Goal: Task Accomplishment & Management: Manage account settings

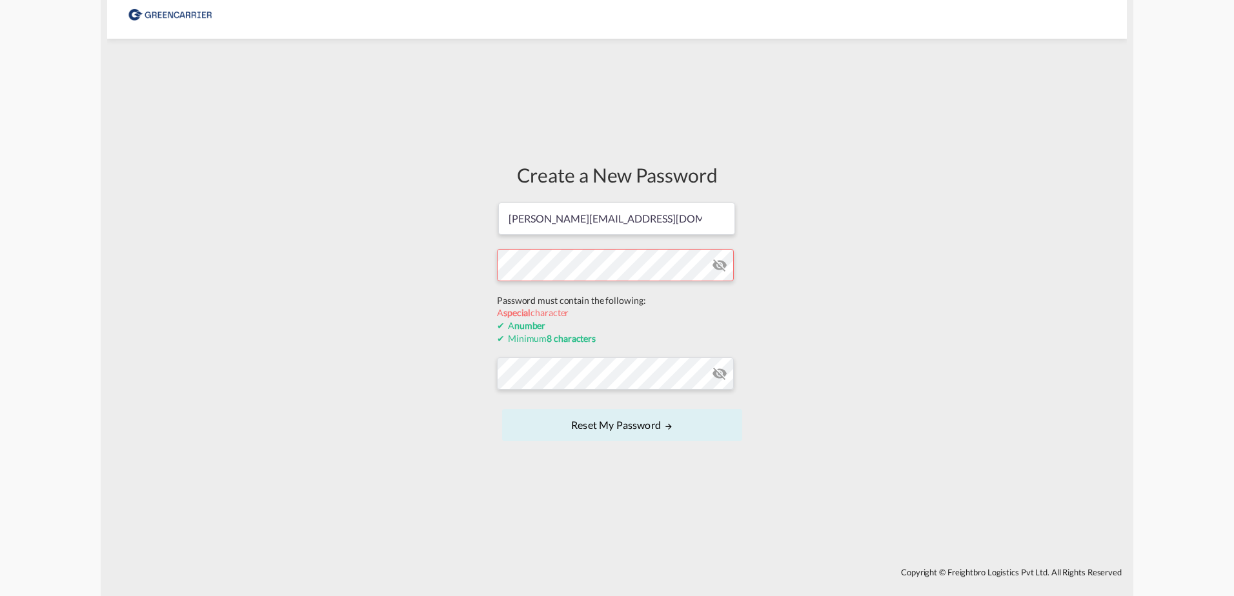
click at [641, 298] on form "[PERSON_NAME][EMAIL_ADDRESS][DOMAIN_NAME] Password must contain the following: …" at bounding box center [617, 323] width 240 height 244
drag, startPoint x: 641, startPoint y: 298, endPoint x: 647, endPoint y: 293, distance: 7.3
click at [647, 293] on form "[PERSON_NAME][EMAIL_ADDRESS][DOMAIN_NAME] Password must contain the following: …" at bounding box center [617, 323] width 240 height 244
click at [438, 261] on div "Create a New Password [PERSON_NAME][EMAIL_ADDRESS][DOMAIN_NAME] Password must c…" at bounding box center [617, 303] width 1020 height 516
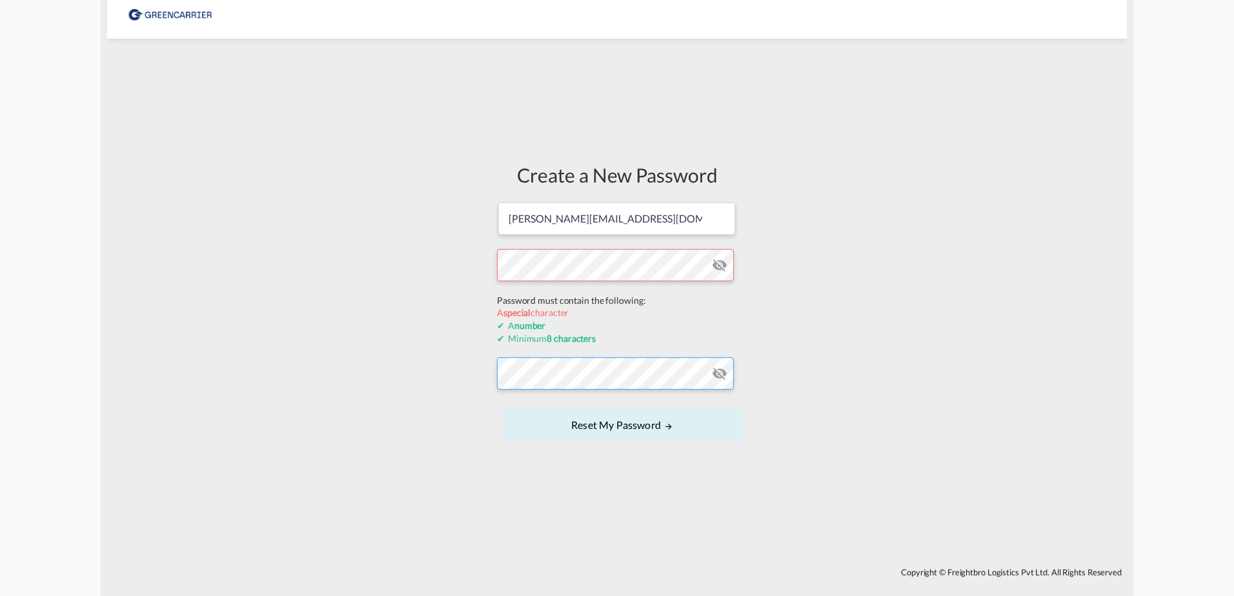
click at [643, 380] on form "[PERSON_NAME][EMAIL_ADDRESS][DOMAIN_NAME] Password must contain the following: …" at bounding box center [617, 323] width 240 height 244
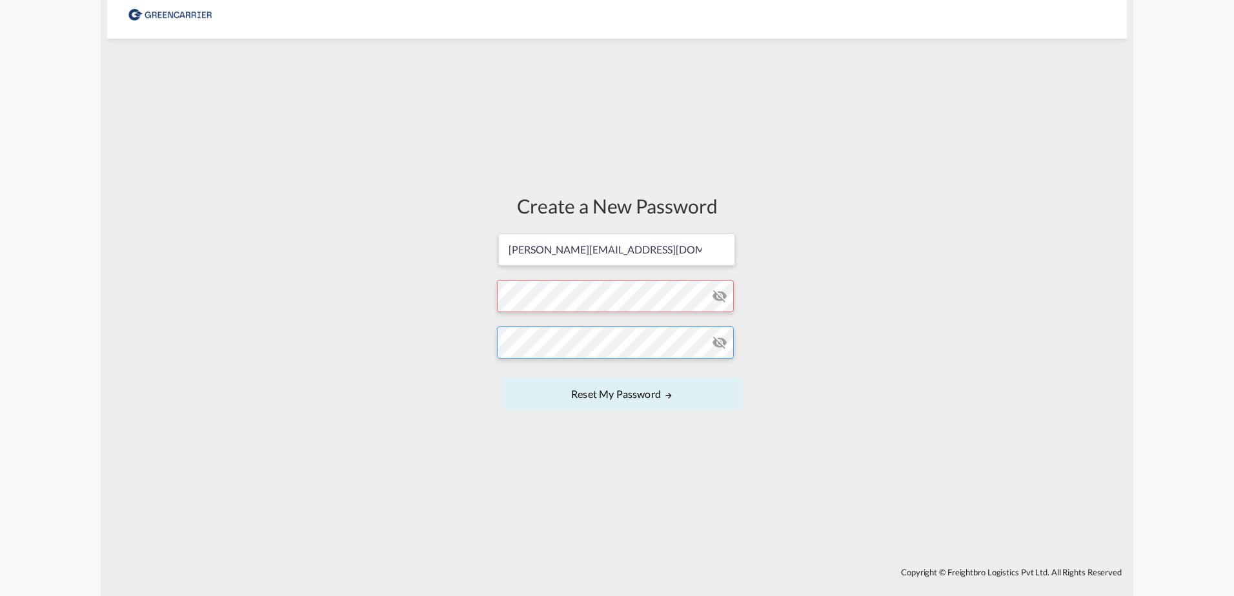
click at [466, 343] on div "Create a New Password [PERSON_NAME][EMAIL_ADDRESS][DOMAIN_NAME] Password must c…" at bounding box center [617, 303] width 1020 height 516
click at [753, 438] on div "Create a New Password [PERSON_NAME][EMAIL_ADDRESS][DOMAIN_NAME] Password must c…" at bounding box center [617, 303] width 1020 height 516
click at [609, 395] on button "Reset my password" at bounding box center [622, 394] width 240 height 32
click at [658, 392] on button "Reset my password" at bounding box center [622, 394] width 240 height 32
click at [681, 399] on button "Reset my password" at bounding box center [622, 394] width 240 height 32
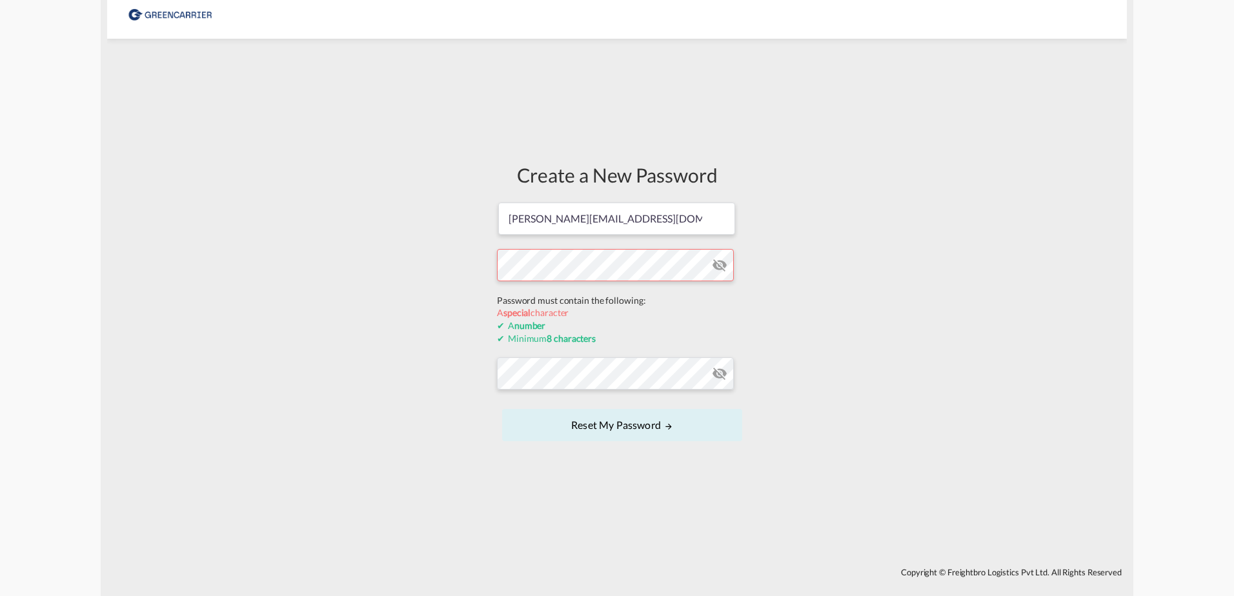
click at [478, 299] on div "Create a New Password [PERSON_NAME][EMAIL_ADDRESS][DOMAIN_NAME] Password must c…" at bounding box center [617, 303] width 1020 height 516
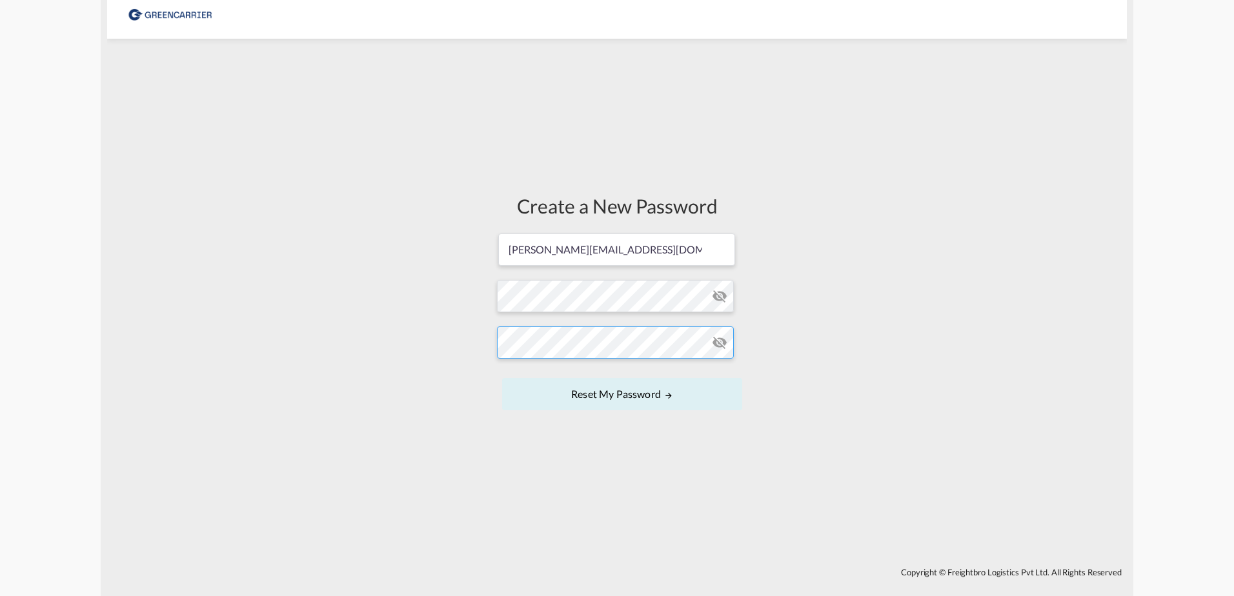
click at [492, 357] on div "Create a New Password [PERSON_NAME][EMAIL_ADDRESS][DOMAIN_NAME] Password must c…" at bounding box center [616, 303] width 259 height 516
click at [796, 474] on div "Create a New Password [PERSON_NAME][EMAIL_ADDRESS][DOMAIN_NAME] Password must c…" at bounding box center [617, 303] width 1020 height 516
click at [644, 390] on button "Reset my password" at bounding box center [622, 394] width 240 height 32
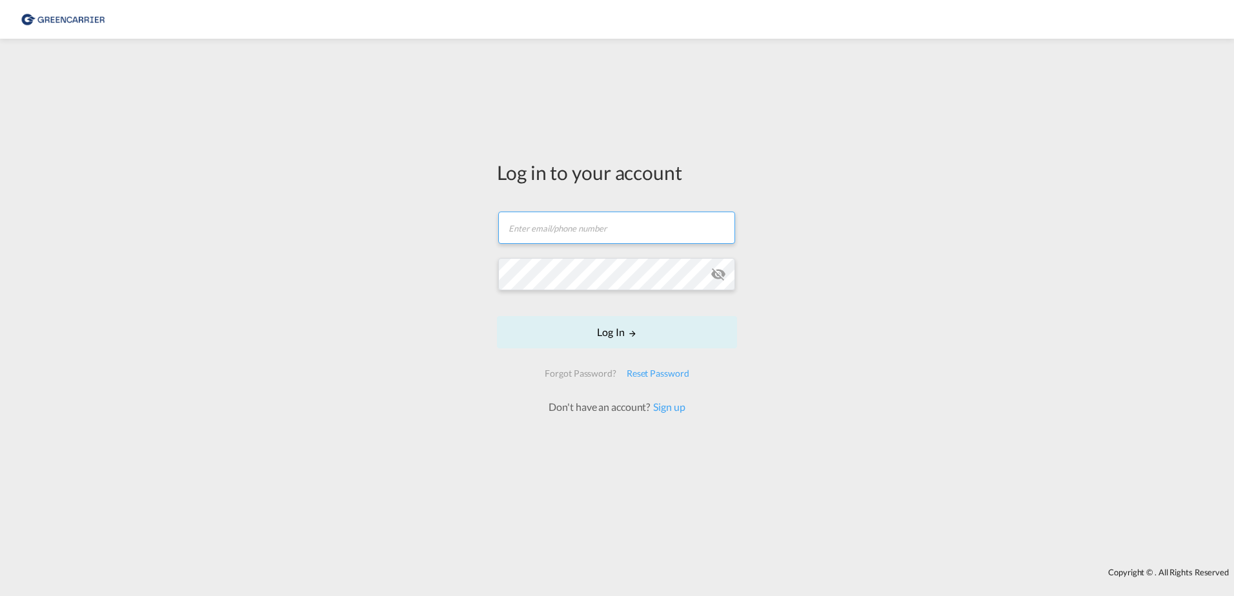
click at [600, 225] on input "text" at bounding box center [616, 228] width 237 height 32
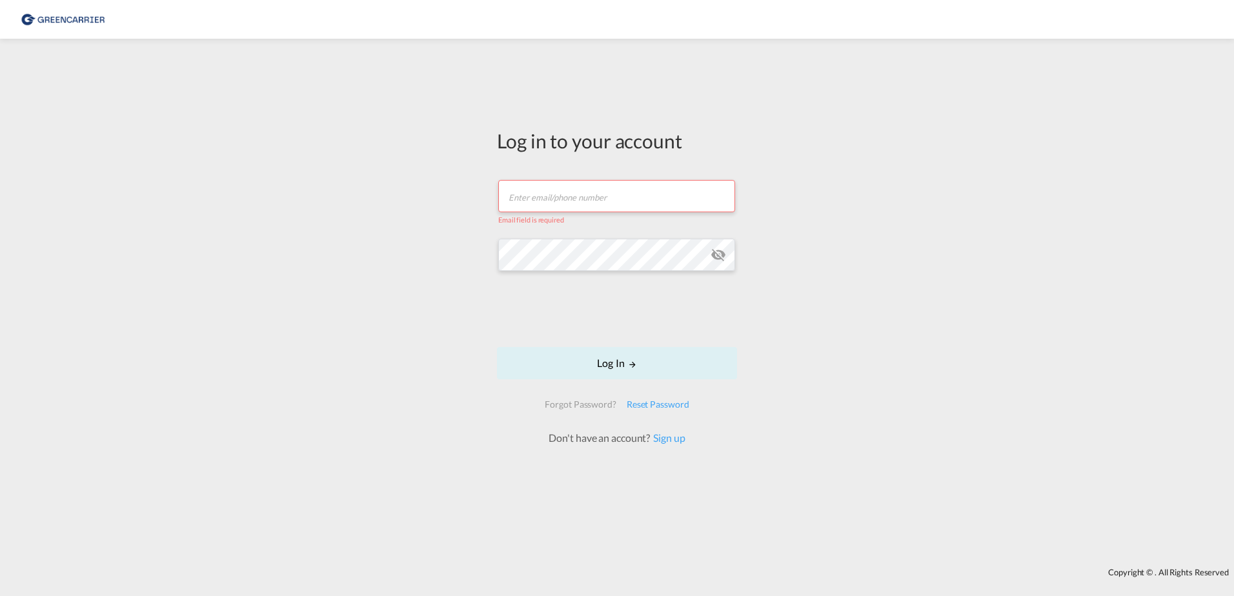
click at [547, 199] on input "text" at bounding box center [616, 196] width 237 height 32
click at [551, 199] on input "c" at bounding box center [616, 196] width 237 height 32
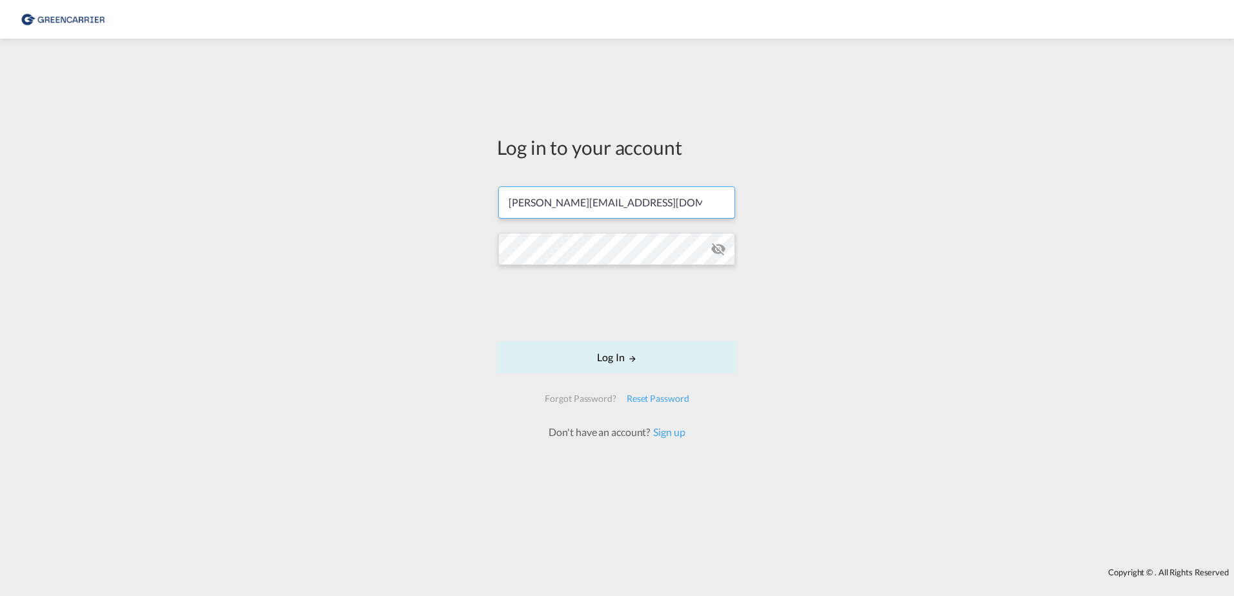
type input "[PERSON_NAME][EMAIL_ADDRESS][DOMAIN_NAME]"
click at [0, 0] on com-1password-button at bounding box center [0, 0] width 0 height 0
click at [615, 352] on button "Log In" at bounding box center [617, 357] width 240 height 32
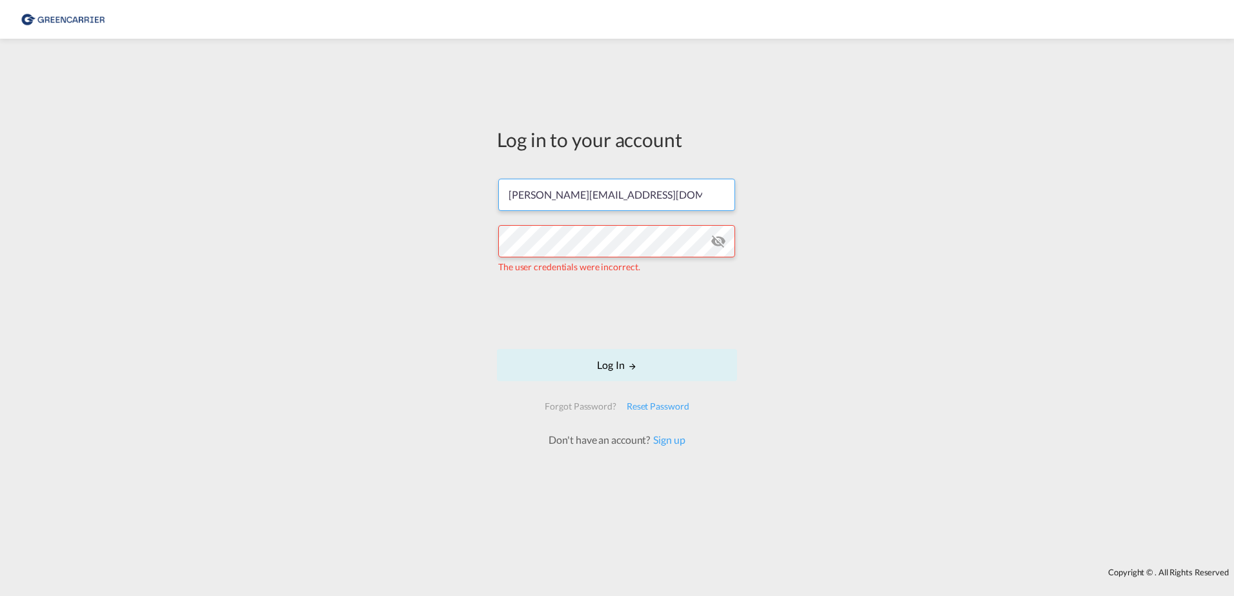
click at [510, 192] on input "[PERSON_NAME][EMAIL_ADDRESS][DOMAIN_NAME]" at bounding box center [616, 195] width 237 height 32
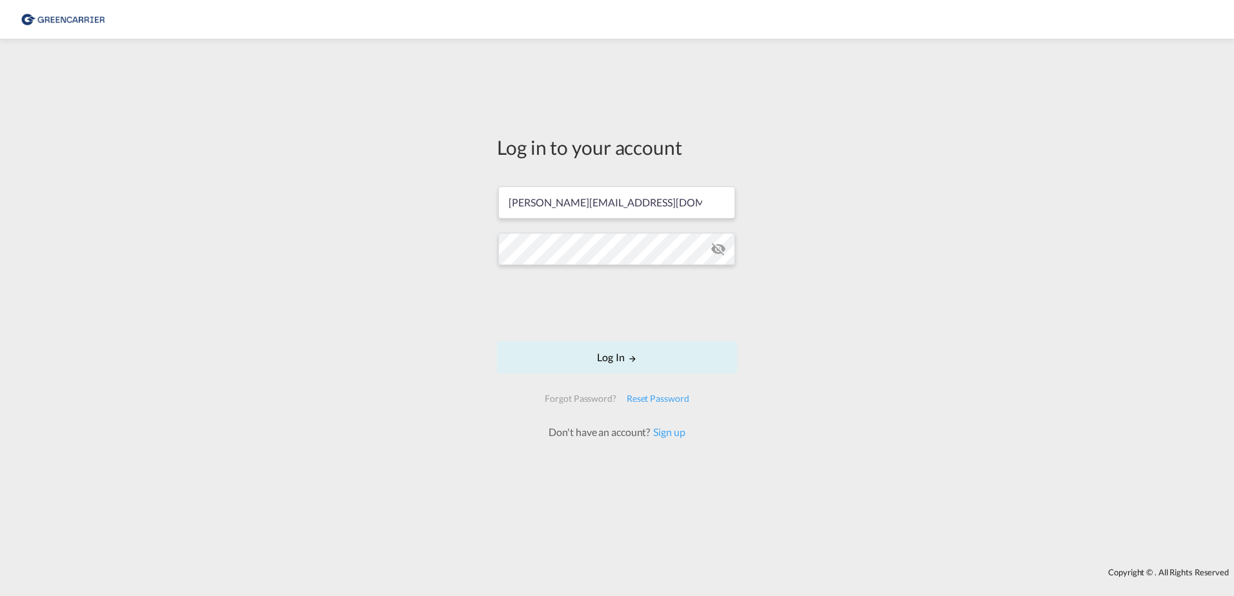
click at [836, 367] on div "Log in to your account [PERSON_NAME][EMAIL_ADDRESS][DOMAIN_NAME] Log In Forgot …" at bounding box center [617, 303] width 1234 height 516
click at [617, 359] on button "Log In" at bounding box center [617, 357] width 240 height 32
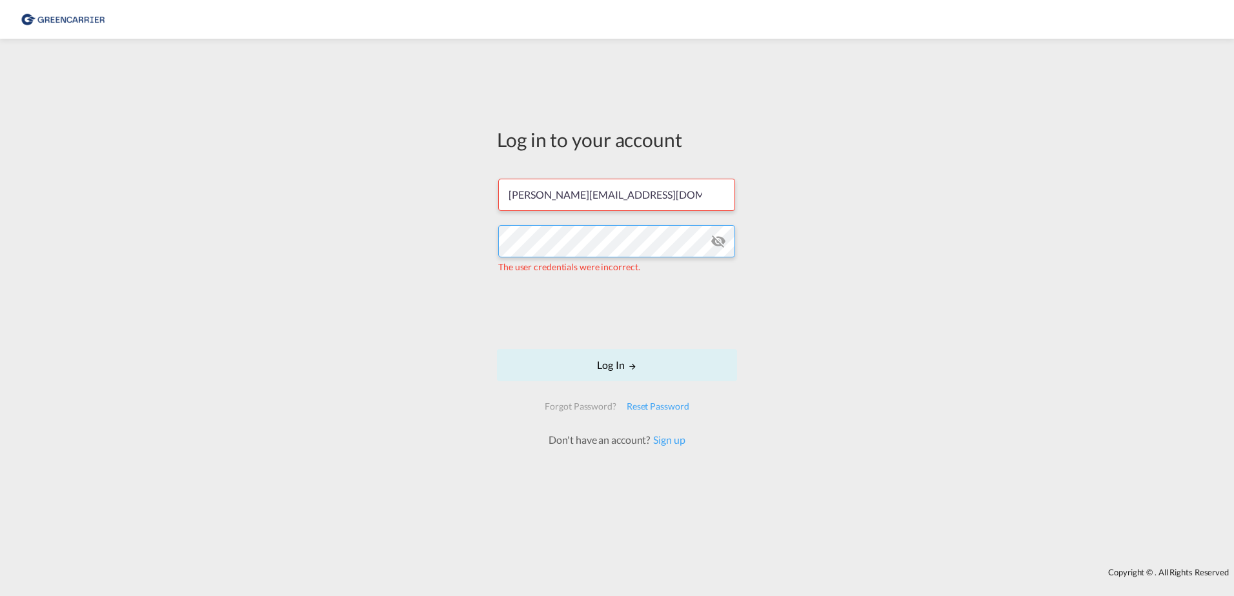
click at [474, 239] on div "Log in to your account [PERSON_NAME][EMAIL_ADDRESS][DOMAIN_NAME] The user crede…" at bounding box center [617, 303] width 1234 height 516
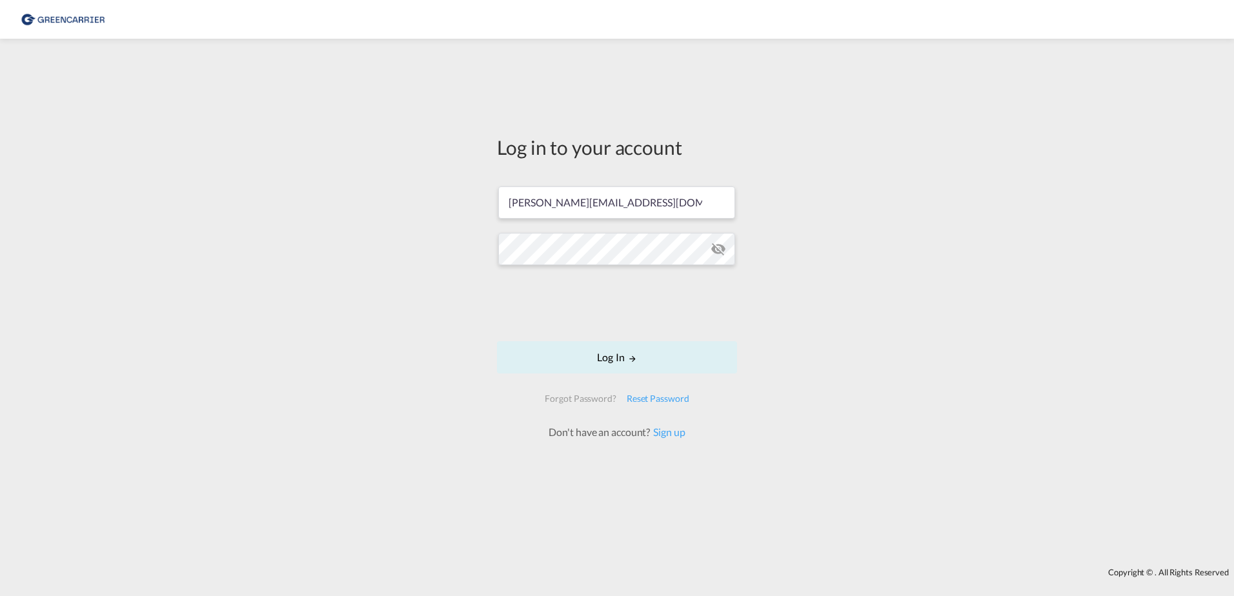
click at [814, 349] on div "Log in to your account [PERSON_NAME][EMAIL_ADDRESS][DOMAIN_NAME] Log In Forgot …" at bounding box center [617, 303] width 1234 height 516
click at [620, 363] on button "Log In" at bounding box center [617, 357] width 240 height 32
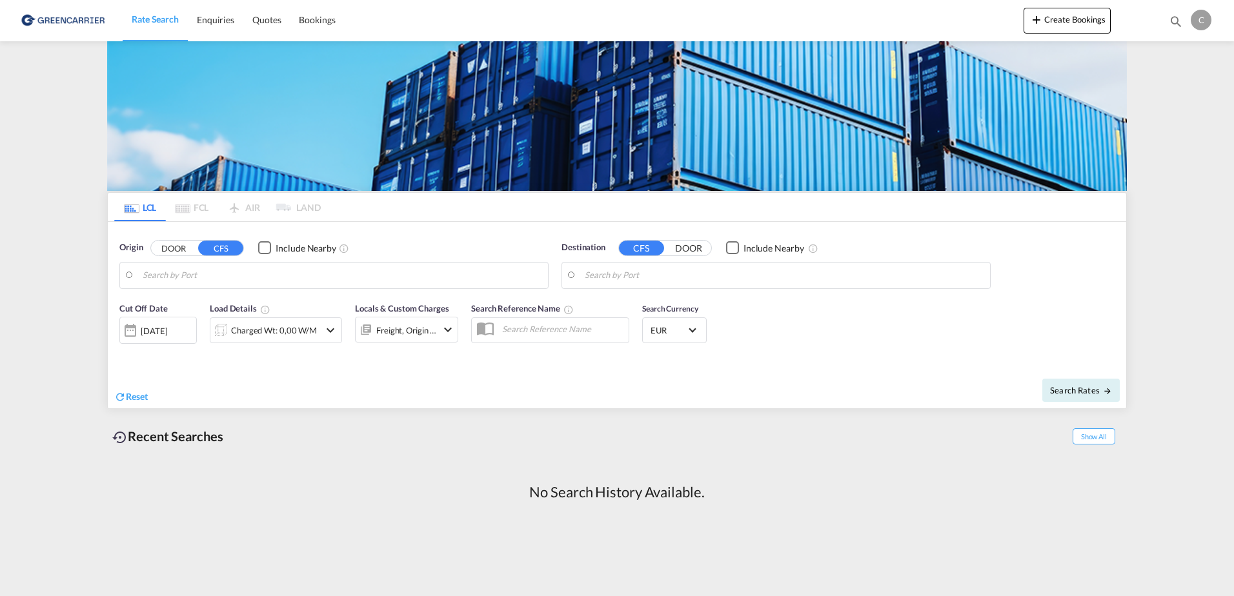
click at [1197, 23] on div "C" at bounding box center [1201, 20] width 21 height 21
click at [1174, 59] on button "My Profile" at bounding box center [1186, 57] width 84 height 26
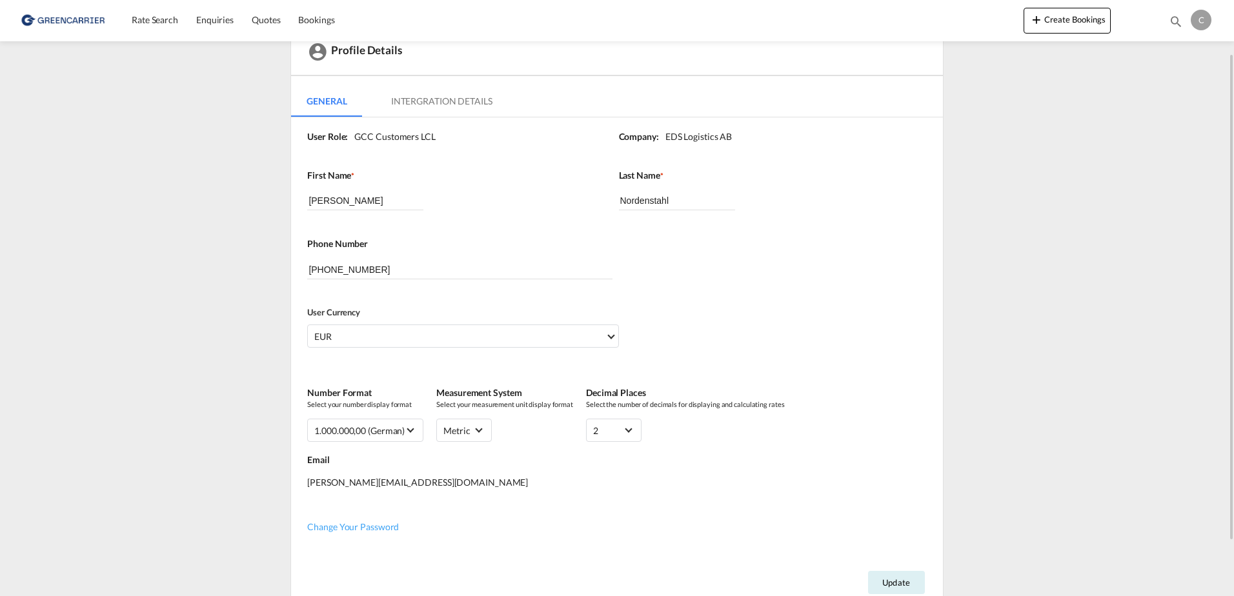
scroll to position [129, 0]
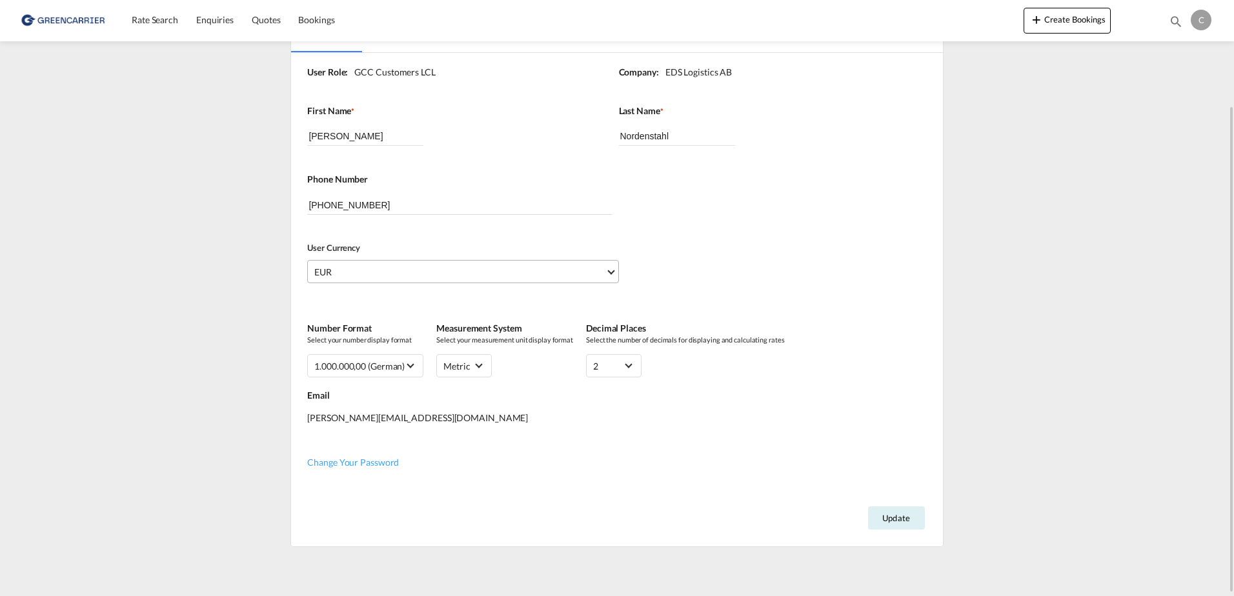
click at [609, 270] on span "Select Currency: € EUREuro" at bounding box center [610, 271] width 7 height 7
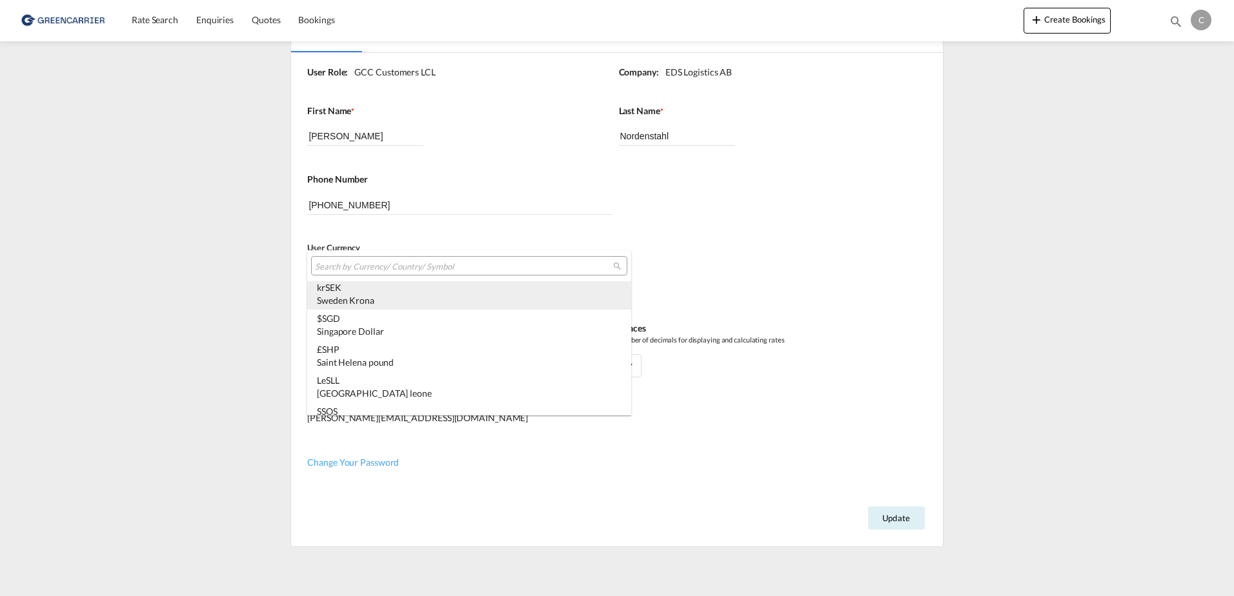
click at [601, 298] on div "Sweden Krona" at bounding box center [469, 300] width 305 height 13
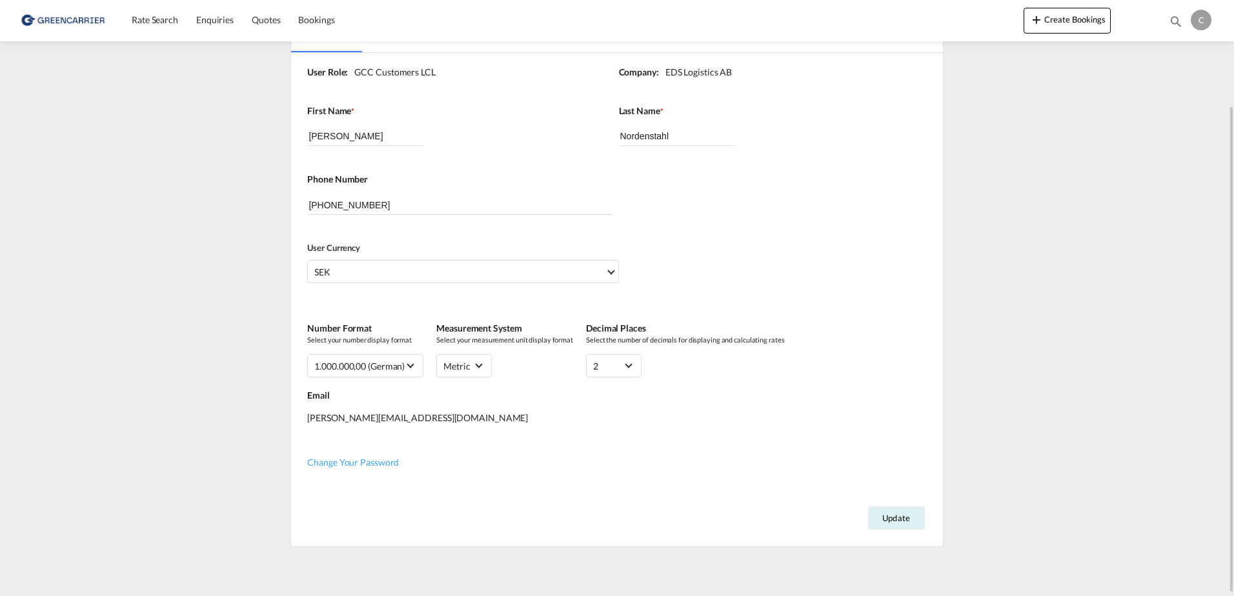
scroll to position [131, 0]
click at [361, 463] on span "Change Your Password" at bounding box center [353, 460] width 92 height 11
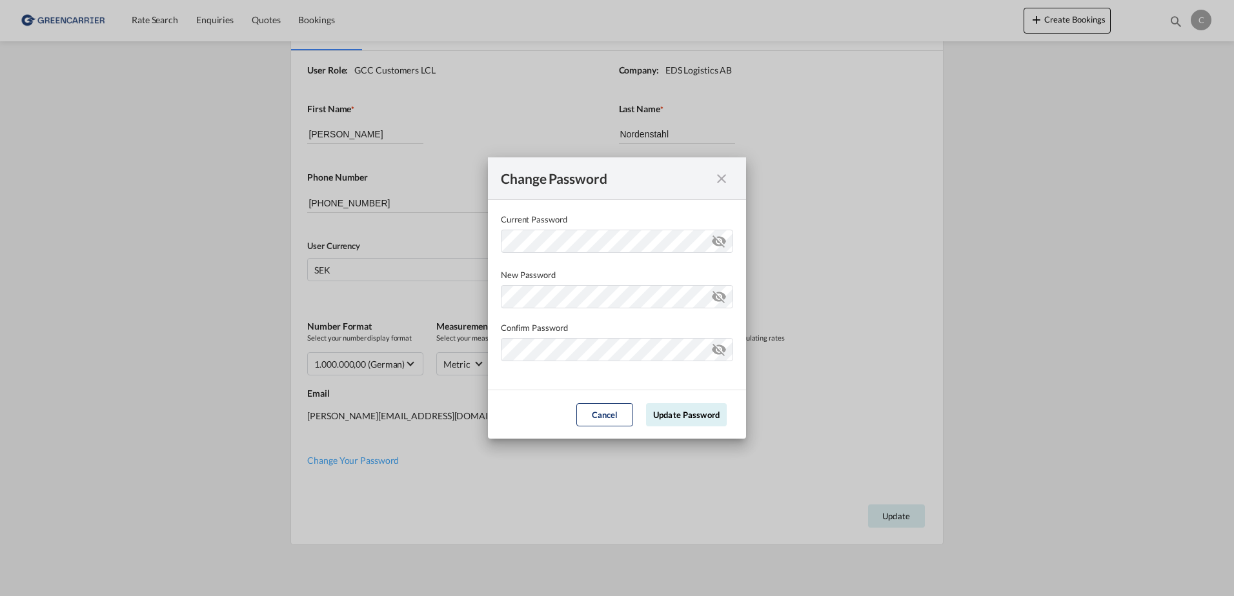
click at [727, 272] on label "New Password" at bounding box center [617, 274] width 232 height 13
click at [678, 413] on button "Update Password" at bounding box center [686, 414] width 81 height 23
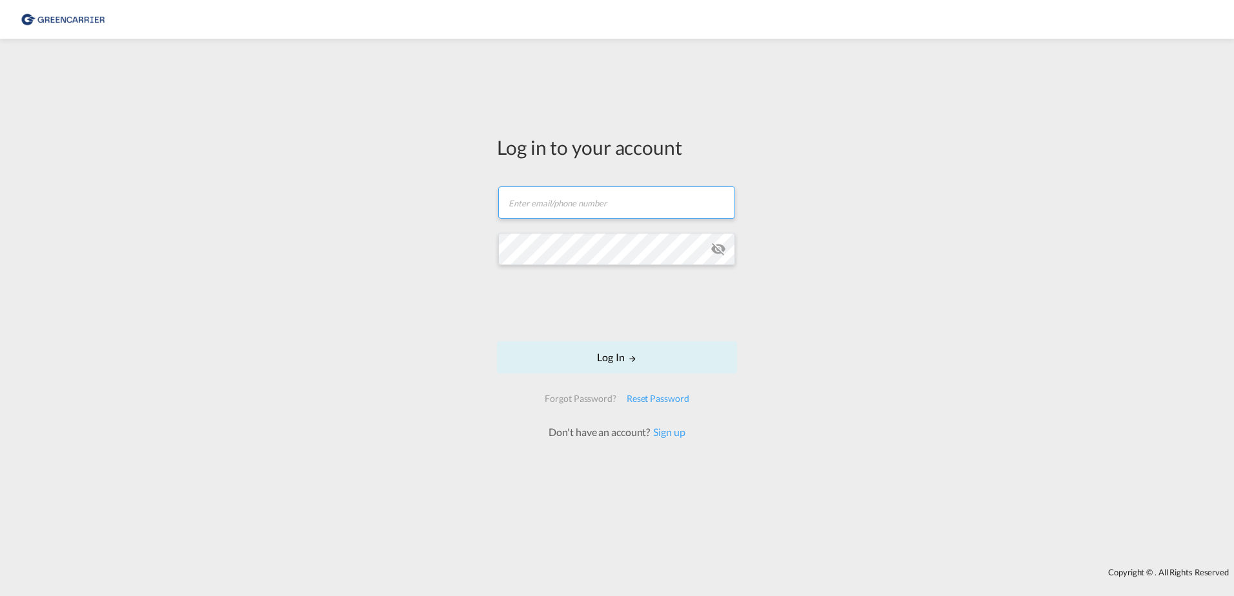
click at [582, 195] on input "text" at bounding box center [616, 203] width 237 height 32
type input "[PERSON_NAME][EMAIL_ADDRESS][DOMAIN_NAME]"
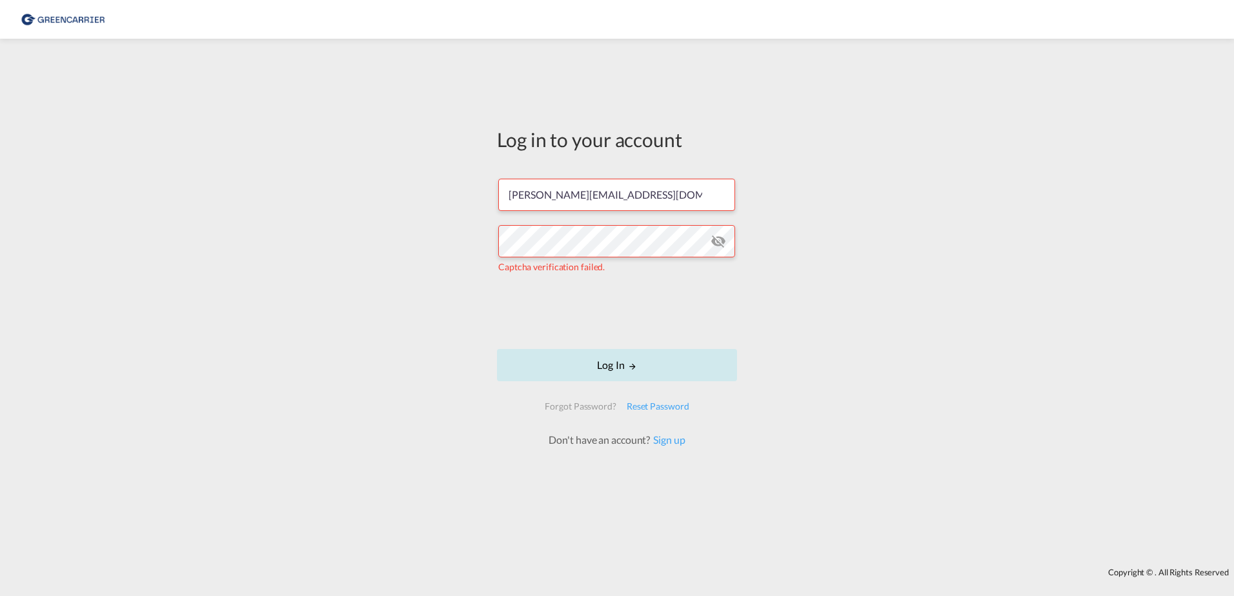
click at [612, 367] on button "Log In" at bounding box center [617, 365] width 240 height 32
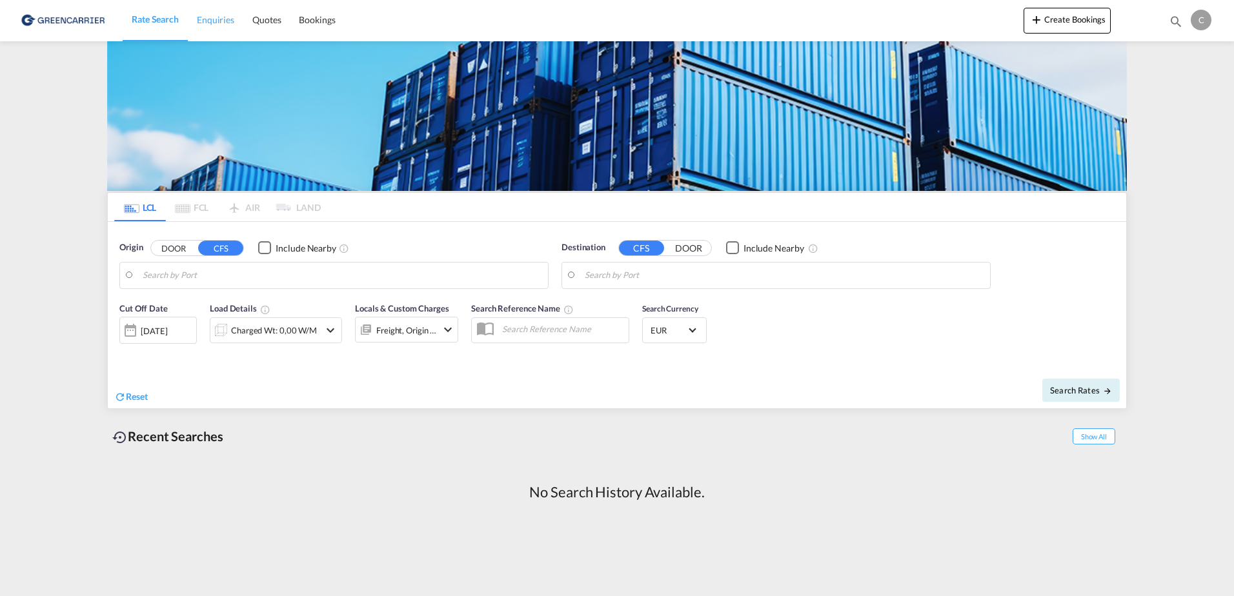
click at [225, 19] on span "Enquiries" at bounding box center [215, 19] width 37 height 11
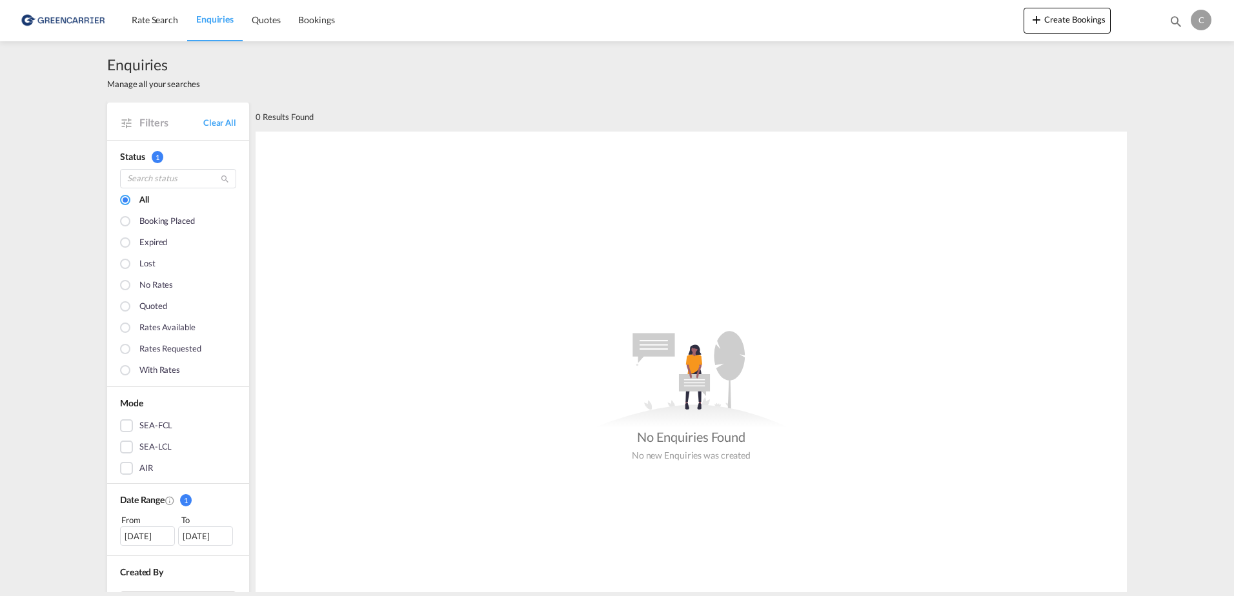
click at [126, 420] on div "SEA-FCL" at bounding box center [126, 425] width 13 height 13
click at [139, 17] on span "Rate Search" at bounding box center [155, 19] width 46 height 11
